Goal: Transaction & Acquisition: Purchase product/service

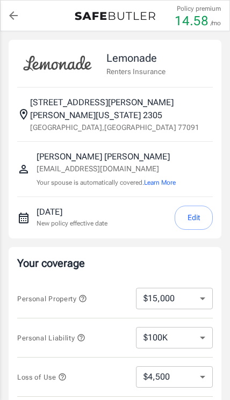
select select "15000"
select select "500"
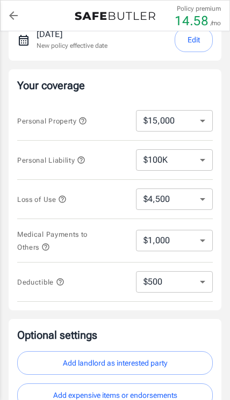
scroll to position [181, 0]
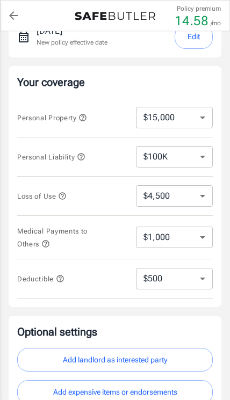
click at [130, 357] on button "Add landlord as interested party" at bounding box center [114, 360] width 195 height 24
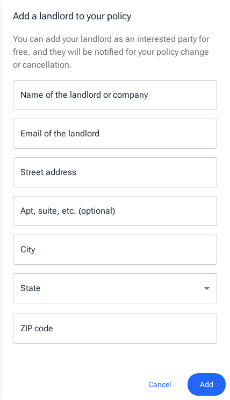
scroll to position [0, 0]
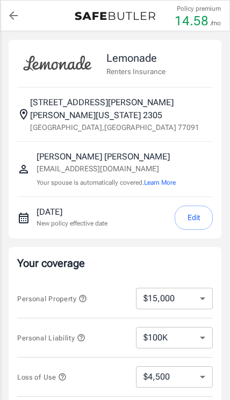
select select "15000"
select select "500"
click at [163, 180] on button "Learn More" at bounding box center [160, 183] width 32 height 10
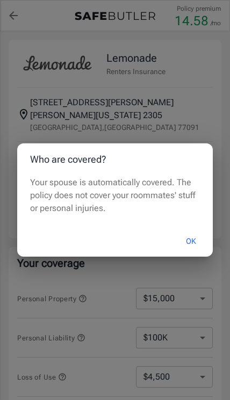
click at [189, 242] on button "OK" at bounding box center [190, 241] width 35 height 23
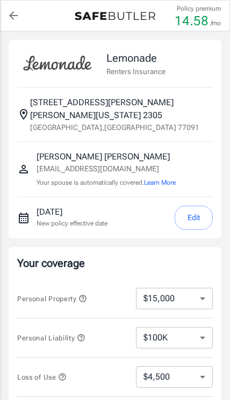
click at [190, 220] on button "Edit" at bounding box center [193, 217] width 38 height 24
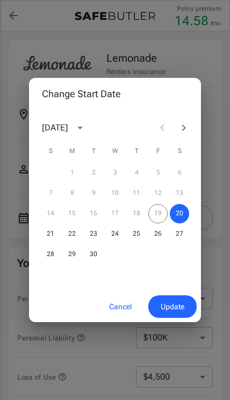
click at [121, 305] on button "Cancel" at bounding box center [120, 306] width 47 height 23
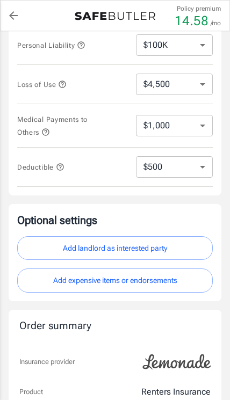
scroll to position [293, 0]
click at [139, 281] on button "Add expensive items or endorsements" at bounding box center [114, 280] width 195 height 24
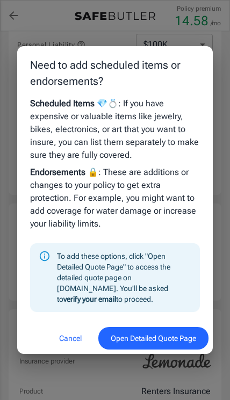
click at [160, 350] on button "Open Detailed Quote Page" at bounding box center [153, 338] width 110 height 23
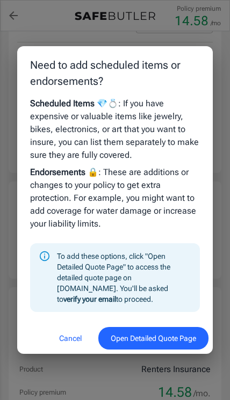
click at [68, 335] on button "Cancel" at bounding box center [70, 338] width 47 height 23
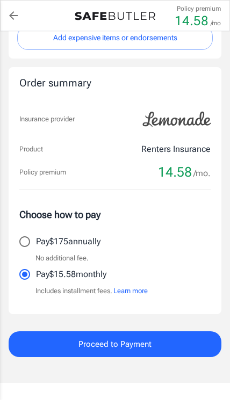
scroll to position [536, 0]
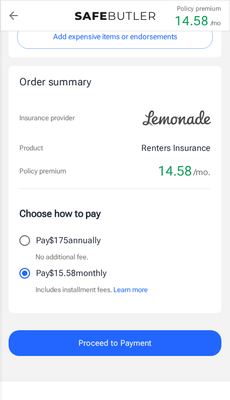
click at [124, 340] on span "Proceed to Payment" at bounding box center [114, 343] width 73 height 14
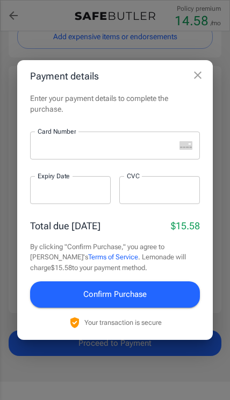
click at [201, 82] on icon "close" at bounding box center [197, 75] width 13 height 13
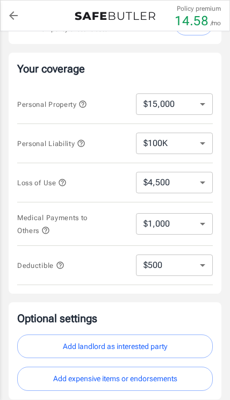
scroll to position [193, 0]
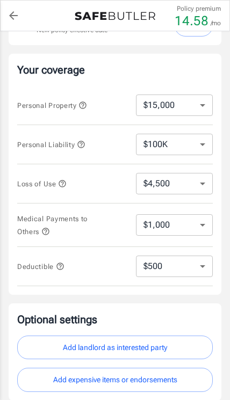
click at [195, 105] on select "$10,000 $15,000 $20,000 $25,000 $30,000 $40,000 $50,000 $100K $150K $200K $250K" at bounding box center [174, 104] width 77 height 21
select select "20000"
select select "6000"
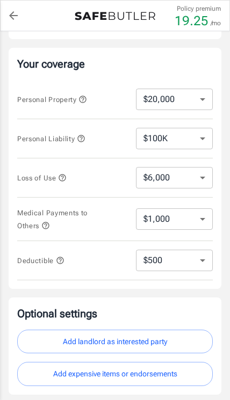
scroll to position [198, 0]
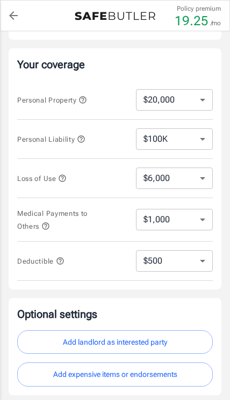
click at [191, 97] on select "$10,000 $15,000 $20,000 $25,000 $30,000 $40,000 $50,000 $100K $150K $200K $250K" at bounding box center [174, 99] width 77 height 21
select select "15000"
select select "4500"
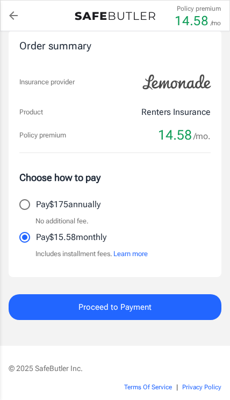
scroll to position [573, 0]
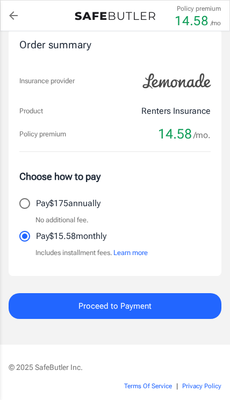
click at [67, 302] on button "Proceed to Payment" at bounding box center [115, 306] width 212 height 26
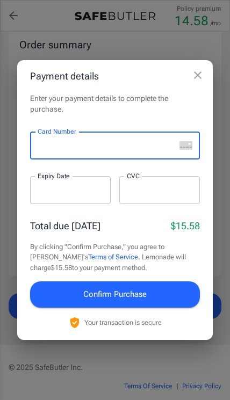
scroll to position [572, 0]
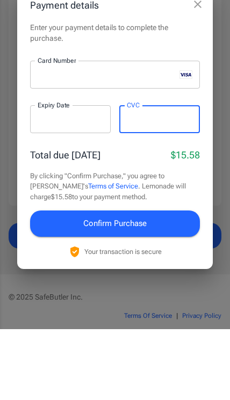
click at [73, 281] on button "Confirm Purchase" at bounding box center [114, 294] width 169 height 26
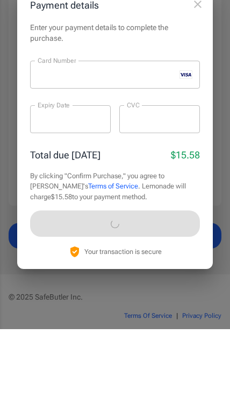
scroll to position [605, 0]
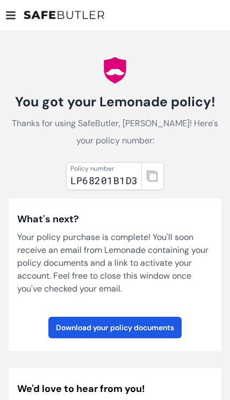
click at [141, 325] on link "Download your policy documents" at bounding box center [114, 326] width 133 height 21
